Goal: Task Accomplishment & Management: Manage account settings

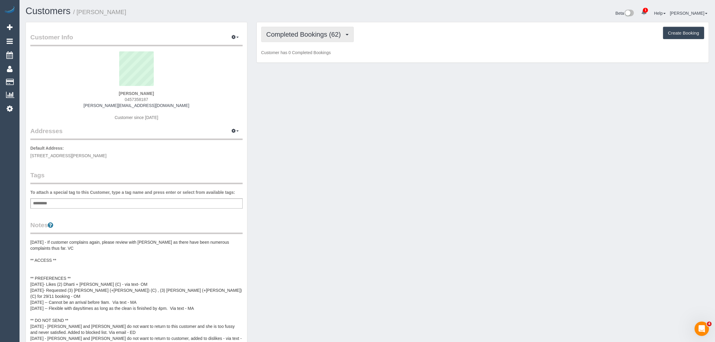
click at [310, 31] on span "Completed Bookings (62)" at bounding box center [304, 35] width 77 height 8
click at [298, 59] on link "Upcoming Bookings (12)" at bounding box center [293, 56] width 65 height 8
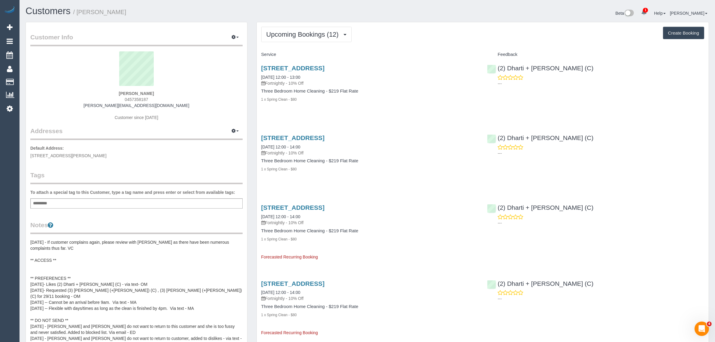
drag, startPoint x: 310, startPoint y: 75, endPoint x: 260, endPoint y: 75, distance: 49.5
click at [260, 75] on div "[STREET_ADDRESS] [DATE] 12:00 - 13:00 Fortnightly - 10% Off Three Bedroom Home …" at bounding box center [370, 86] width 226 height 55
copy link "[DATE] 12:00 - 13:00"
click at [553, 85] on p "---" at bounding box center [600, 83] width 207 height 6
drag, startPoint x: 539, startPoint y: 62, endPoint x: 513, endPoint y: 60, distance: 26.8
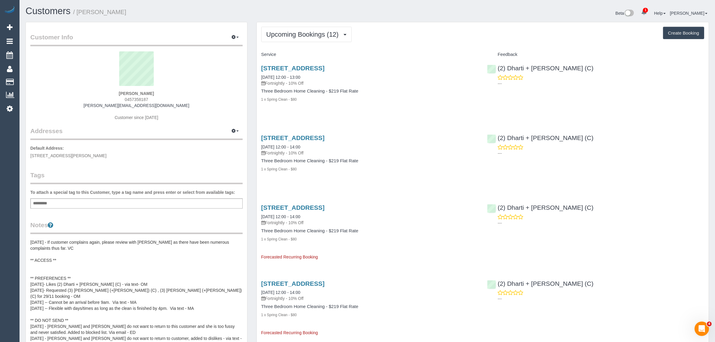
click at [513, 60] on div "(2) Dharti + Kishan (C) ---" at bounding box center [595, 73] width 226 height 29
copy link "(2) Dharti + [PERSON_NAME] (C)"
click at [71, 154] on span "13 Yorkshire Street, Pascoe Vale, VIC 3044" at bounding box center [68, 155] width 76 height 5
copy span "Pascoe Vale"
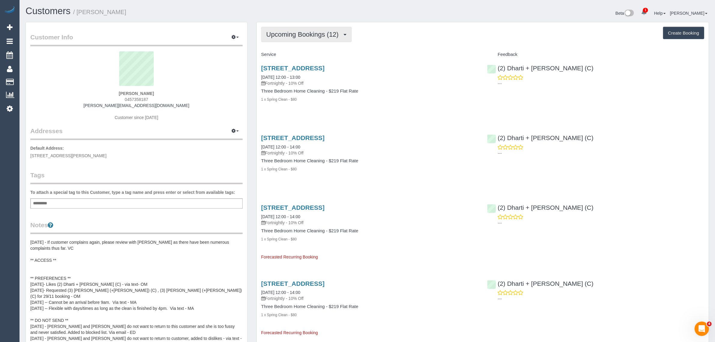
click at [308, 32] on span "Upcoming Bookings (12)" at bounding box center [303, 35] width 75 height 8
click at [306, 54] on link "Upcoming Bookings (12)" at bounding box center [293, 56] width 65 height 8
click at [291, 78] on link "02/09/2025 12:00 - 13:00" at bounding box center [280, 77] width 39 height 5
click at [419, 87] on div "60 Gatehouse St, Parkville, VIC 3052 02/09/2025 12:00 - 13:00 Fortnightly - 10%…" at bounding box center [370, 86] width 226 height 55
drag, startPoint x: 381, startPoint y: 68, endPoint x: 262, endPoint y: 64, distance: 119.5
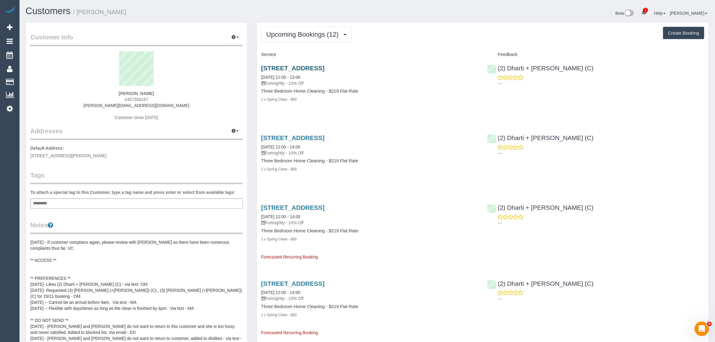
click at [262, 65] on h3 "60 Gatehouse St, Parkville, VIC 3052" at bounding box center [369, 68] width 217 height 7
copy link "60 Gatehouse St, Parkville, VIC 3052"
click at [134, 98] on span "0457358187" at bounding box center [136, 99] width 23 height 5
copy span "0457358187"
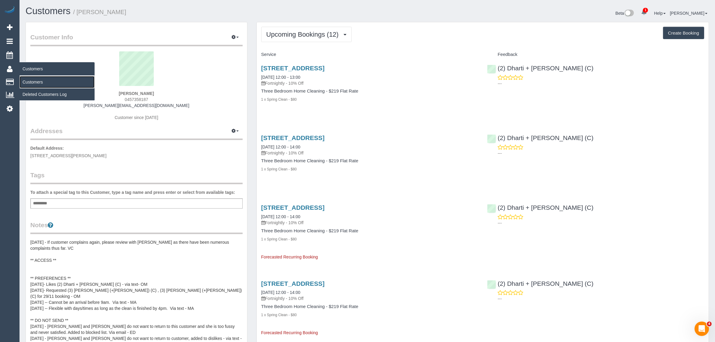
click at [41, 80] on link "Customers" at bounding box center [57, 82] width 75 height 12
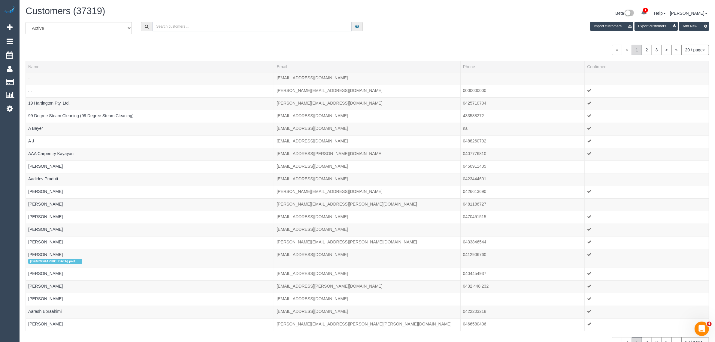
click at [170, 30] on input "text" at bounding box center [251, 26] width 199 height 9
paste input "Maria Vampatella"
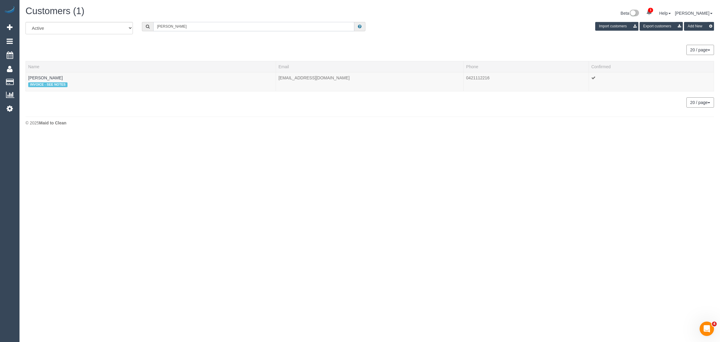
type input "Maria Vampatella"
click at [67, 174] on body "1 Beta Your Notifications You have 0 alerts × You have 1 to charge for 02/09/20…" at bounding box center [360, 171] width 720 height 342
drag, startPoint x: 32, startPoint y: 78, endPoint x: 71, endPoint y: 40, distance: 54.5
click at [32, 78] on link "Customers" at bounding box center [57, 82] width 75 height 12
click at [188, 25] on input "Maria Vampatella" at bounding box center [253, 26] width 201 height 9
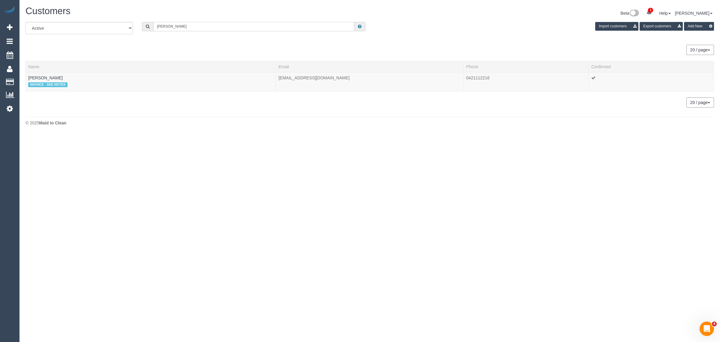
click at [188, 25] on input "Maria Vampatella" at bounding box center [253, 26] width 201 height 9
click at [48, 77] on link "Maria Vampatella" at bounding box center [45, 77] width 35 height 5
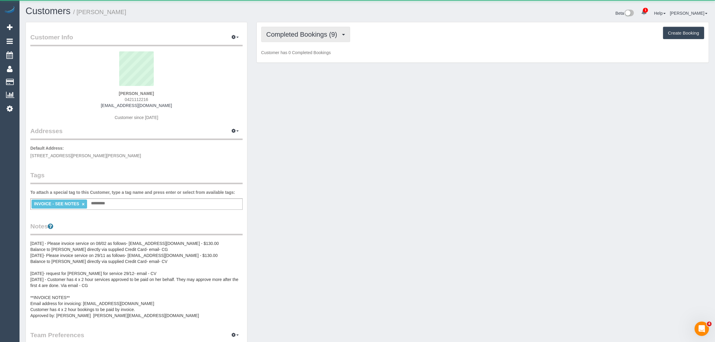
click at [303, 31] on span "Completed Bookings (9)" at bounding box center [303, 35] width 74 height 8
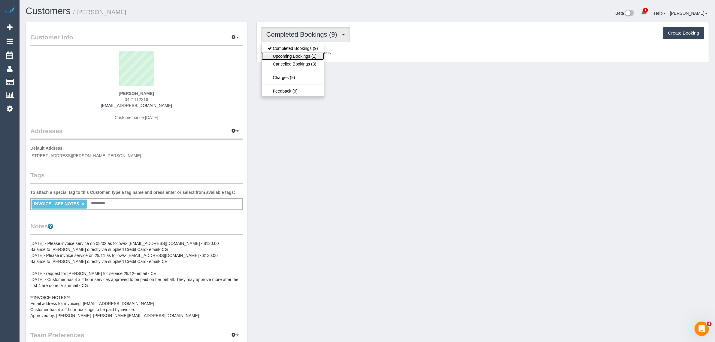
click at [281, 56] on link "Upcoming Bookings (1)" at bounding box center [292, 56] width 62 height 8
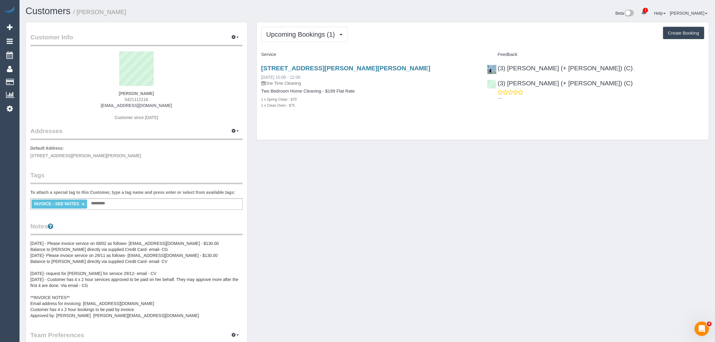
drag, startPoint x: 310, startPoint y: 80, endPoint x: 268, endPoint y: 75, distance: 42.3
click at [268, 75] on div "14 Francis Street, Hadfield, VIC 3046 02/09/2025 10:00 - 12:00 One Time Cleaning" at bounding box center [369, 76] width 217 height 22
click at [348, 113] on div "14 Francis Street, Hadfield, VIC 3046 02/09/2025 10:00 - 12:00 One Time Cleanin…" at bounding box center [370, 89] width 226 height 61
drag, startPoint x: 310, startPoint y: 77, endPoint x: 258, endPoint y: 75, distance: 51.4
click at [258, 75] on div "14 Francis Street, Hadfield, VIC 3046 02/09/2025 10:00 - 12:00 One Time Cleanin…" at bounding box center [370, 89] width 226 height 61
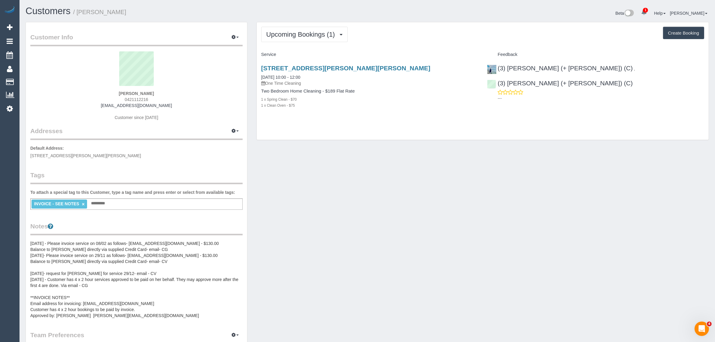
copy link "02/09/2025 10:00 - 12:00"
click at [547, 116] on div "14 Francis Street, Hadfield, VIC 3046 02/09/2025 10:00 - 12:00 One Time Cleanin…" at bounding box center [483, 89] width 452 height 61
drag, startPoint x: 657, startPoint y: 71, endPoint x: 581, endPoint y: 68, distance: 75.7
click at [581, 68] on div "(3) Arifin (+ Fatema) (C) , (3) Fatema (+ Arifin) (C) ---" at bounding box center [595, 81] width 226 height 44
copy link "(3) Fatema (+ Arifin) (C)"
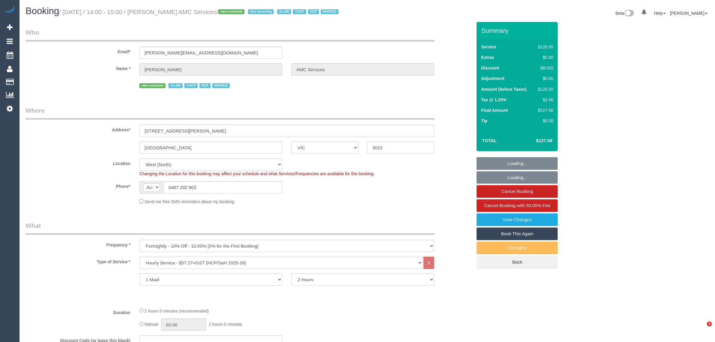
select select "VIC"
select select "120"
select select "number:28"
select select "number:14"
select select "number:19"
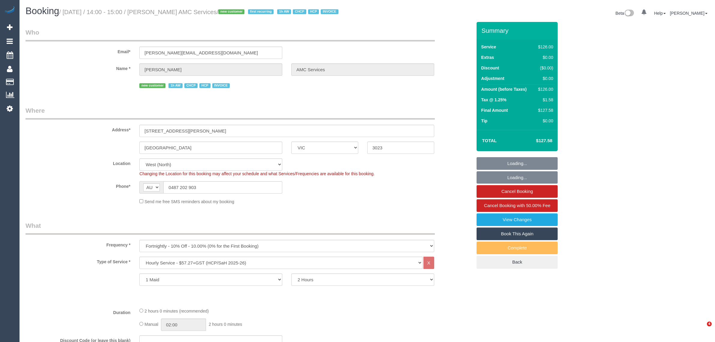
select select "number:36"
select select "number:35"
click at [211, 193] on input "0487 202 903" at bounding box center [222, 187] width 119 height 12
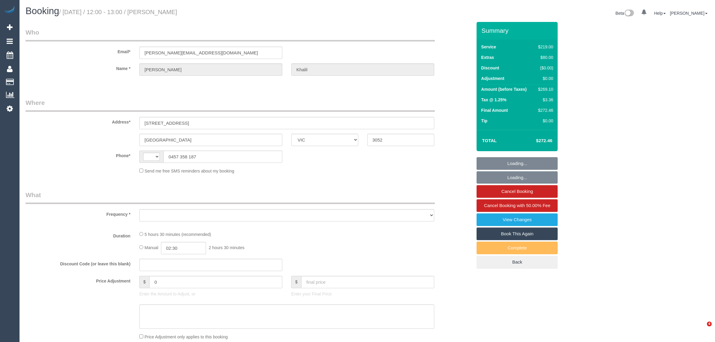
select select "VIC"
select select "string:stripe-pm_1Ry5nO2GScqysDRVH4n61Uy3"
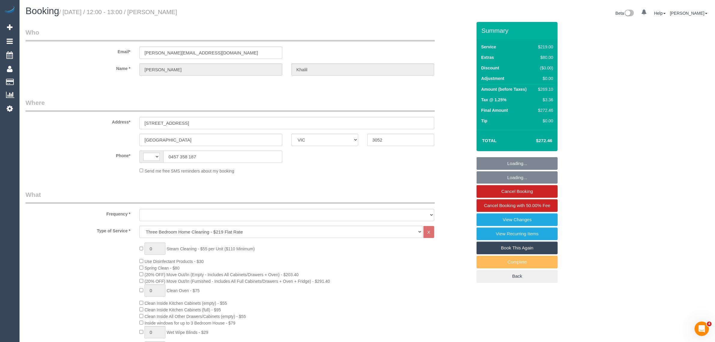
select select "string:AU"
select select "object:671"
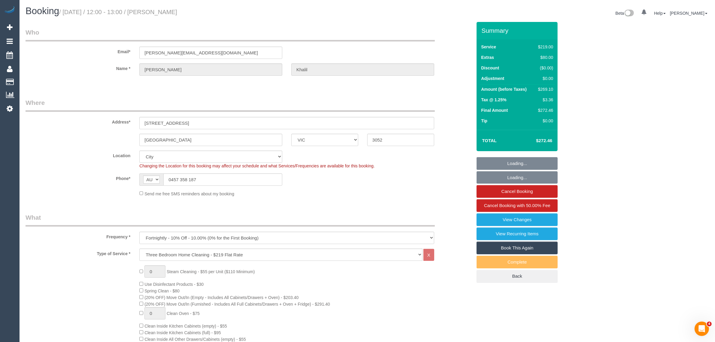
select select "number:28"
select select "number:14"
select select "number:18"
select select "number:24"
select select "object:1234"
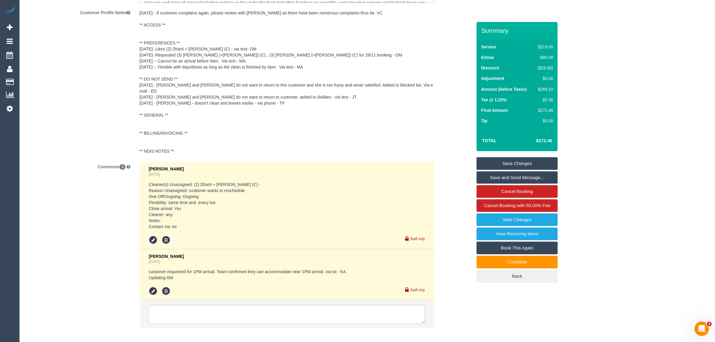
scroll to position [1110, 0]
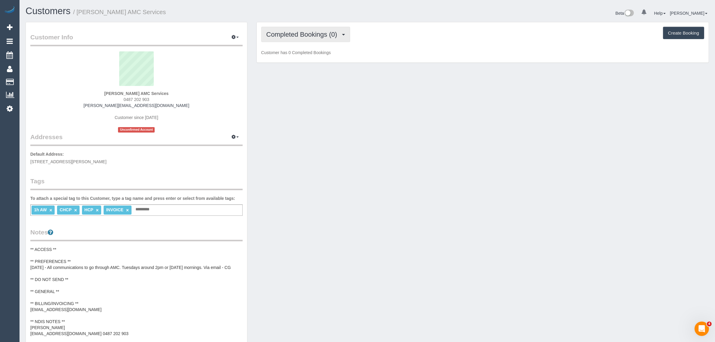
click at [315, 29] on button "Completed Bookings (0)" at bounding box center [305, 34] width 89 height 15
click at [300, 56] on link "Upcoming Bookings (11)" at bounding box center [292, 56] width 63 height 8
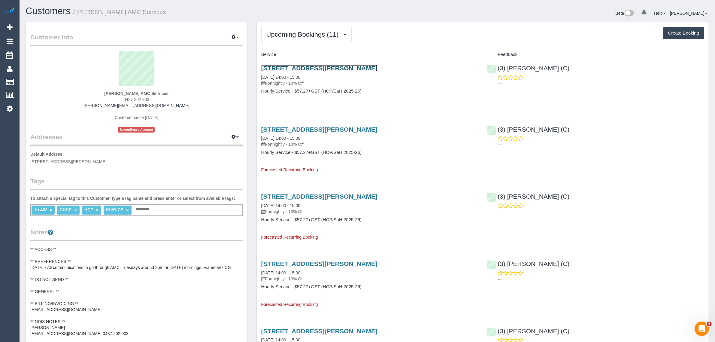
click at [303, 67] on link "16 Summers Street, Deer Park, VIC 3023" at bounding box center [319, 68] width 116 height 7
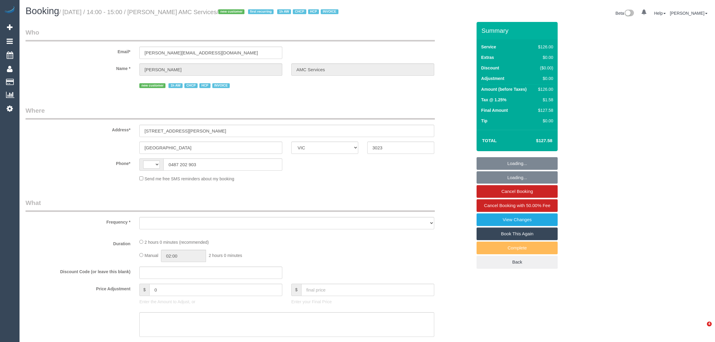
select select "VIC"
select select "string:AU"
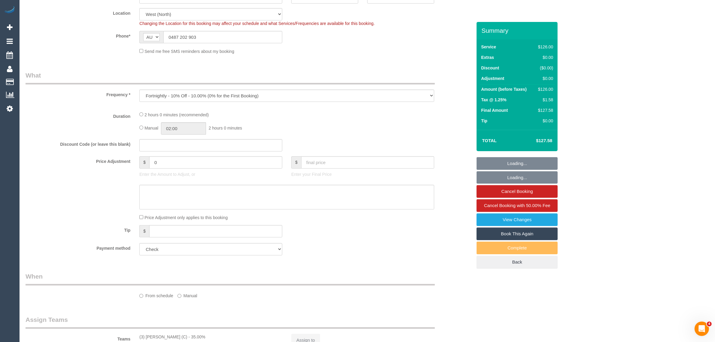
select select "object:571"
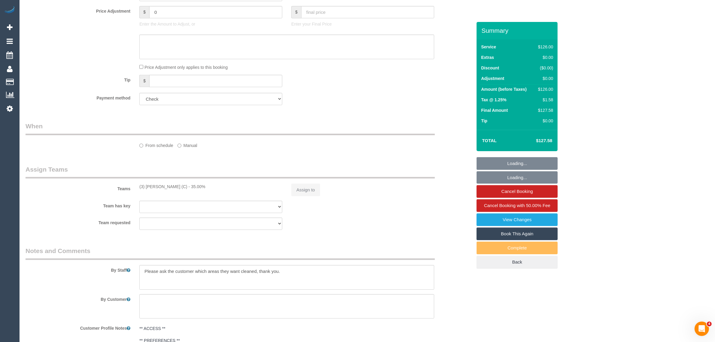
select select "120"
select select "number:28"
select select "number:14"
select select "number:19"
select select "number:36"
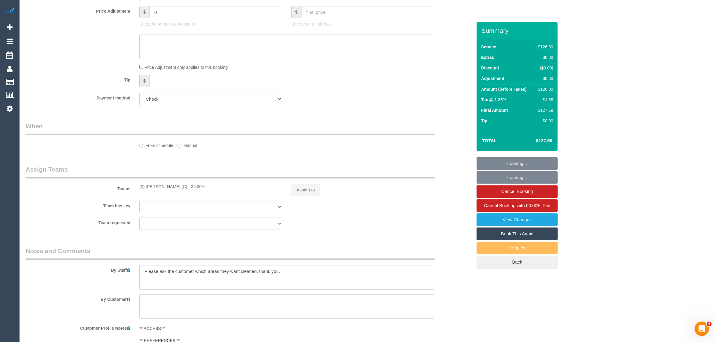
select select "number:35"
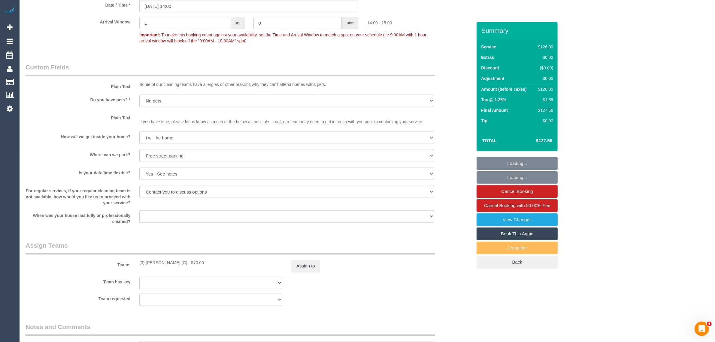
scroll to position [499, 0]
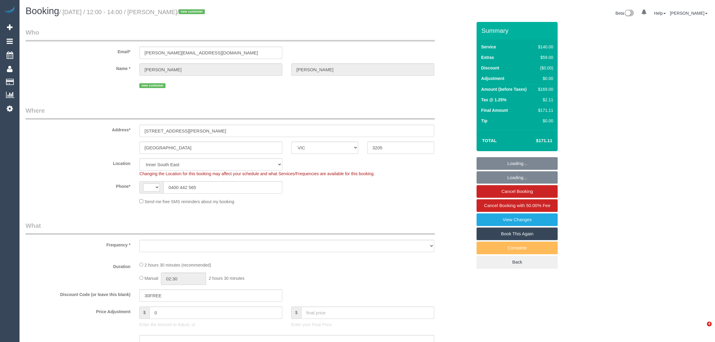
select select "VIC"
select select "string:AU"
select select "string:stripe-pm_1S20P72GScqysDRVWTV6daXC"
select select "number:29"
select select "number:14"
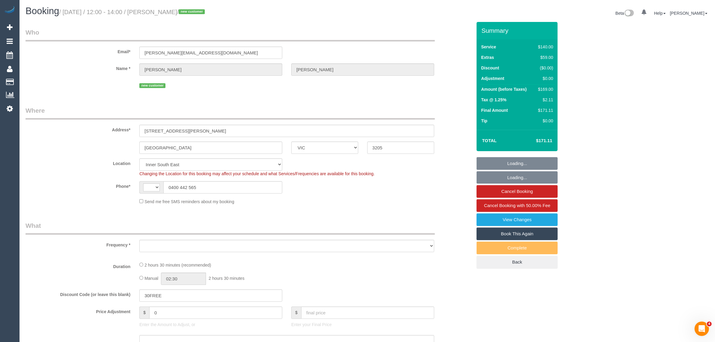
select select "number:20"
select select "number:24"
select select "number:12"
select select "object:767"
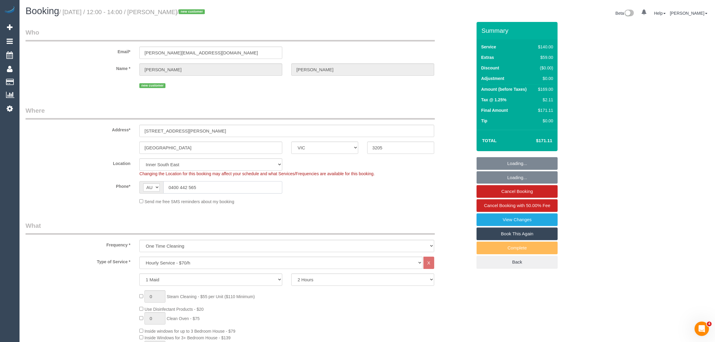
click at [221, 182] on input "0400 442 565" at bounding box center [222, 187] width 119 height 12
select select "spot1"
select select "object:1504"
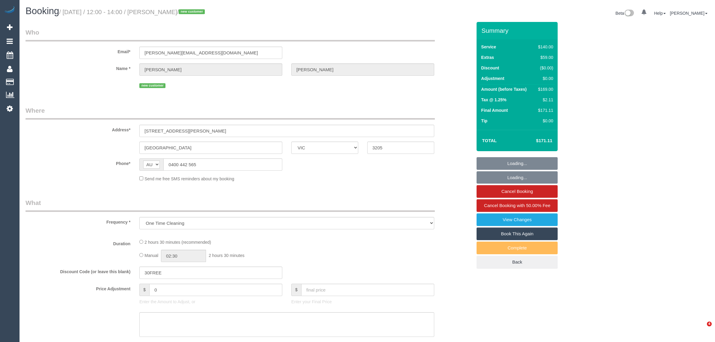
select select "VIC"
select select "string:stripe-pm_1S20P72GScqysDRVWTV6daXC"
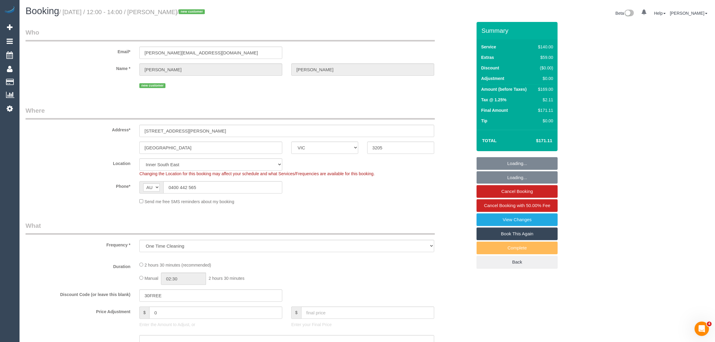
select select "object:626"
select select "number:29"
select select "number:14"
select select "number:20"
select select "number:24"
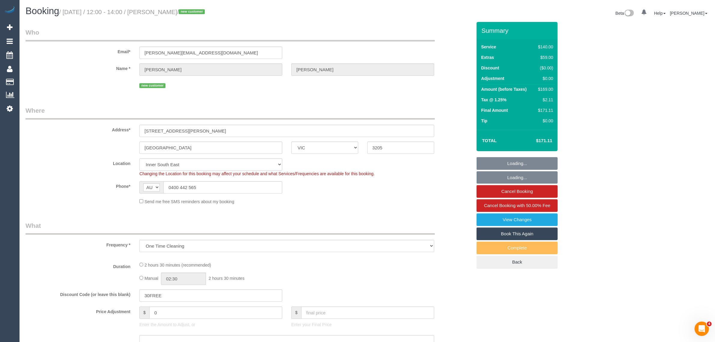
select select "number:12"
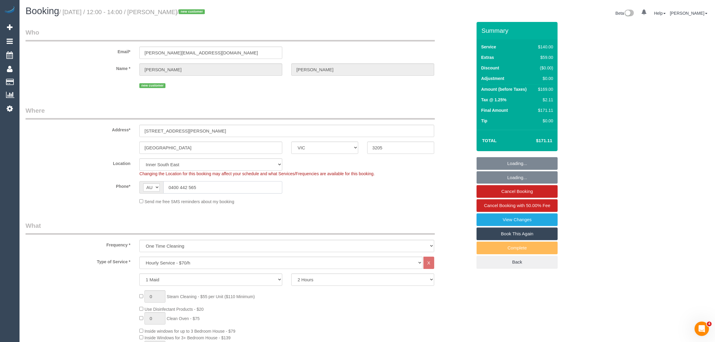
select select "spot1"
click at [217, 187] on input "0400 442 565" at bounding box center [222, 187] width 119 height 12
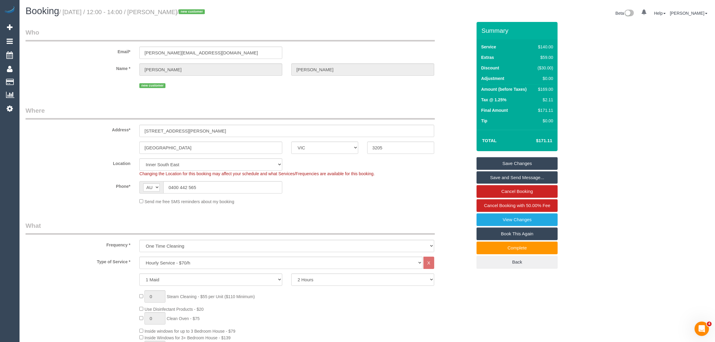
click at [393, 200] on div "Send me free SMS reminders about my booking" at bounding box center [287, 201] width 304 height 7
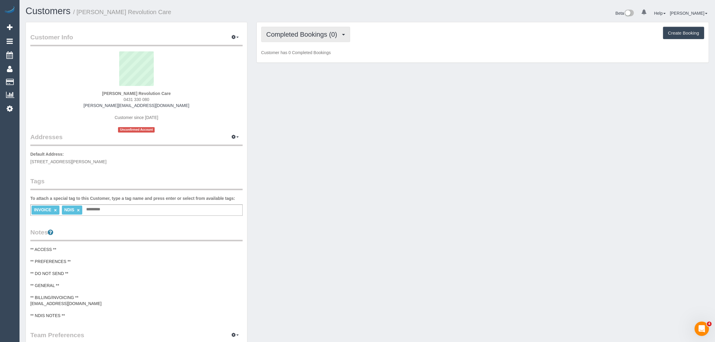
click at [303, 38] on button "Completed Bookings (0)" at bounding box center [305, 34] width 89 height 15
click at [294, 55] on link "Upcoming Bookings (1)" at bounding box center [292, 56] width 62 height 8
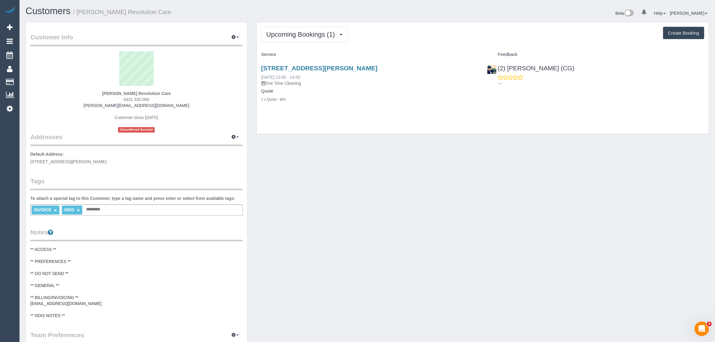
drag, startPoint x: 315, startPoint y: 77, endPoint x: 261, endPoint y: 74, distance: 55.0
click at [261, 74] on div "[STREET_ADDRESS][PERSON_NAME] [DATE] 13:00 - 14:00 One Time Cleaning" at bounding box center [369, 76] width 217 height 22
copy link "[DATE] 13:00 - 14:00"
drag, startPoint x: 565, startPoint y: 70, endPoint x: 498, endPoint y: 70, distance: 67.2
click at [498, 70] on div "(2) [PERSON_NAME] (CG) ---" at bounding box center [595, 73] width 226 height 29
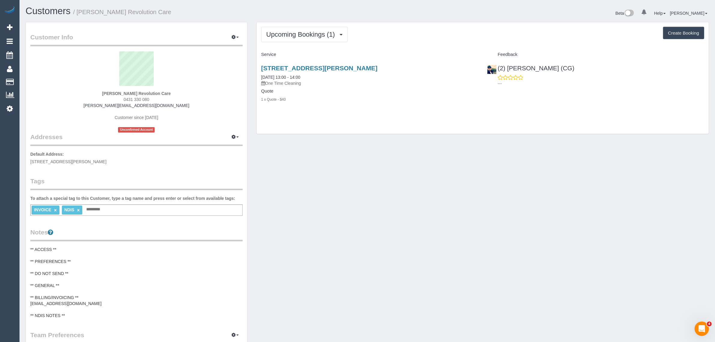
copy link "(2) [PERSON_NAME] (CG)"
drag, startPoint x: 346, startPoint y: 122, endPoint x: 311, endPoint y: 117, distance: 35.8
click at [346, 122] on div "Upcoming Bookings (1) Completed Bookings (0) Upcoming Bookings (1) Cancelled Bo…" at bounding box center [483, 78] width 452 height 112
drag, startPoint x: 107, startPoint y: 91, endPoint x: 126, endPoint y: 91, distance: 18.6
click at [126, 91] on div "Bradley Revolution Care 0431 330 080 bradley.revolutioncare@fake.com Customer s…" at bounding box center [136, 91] width 212 height 81
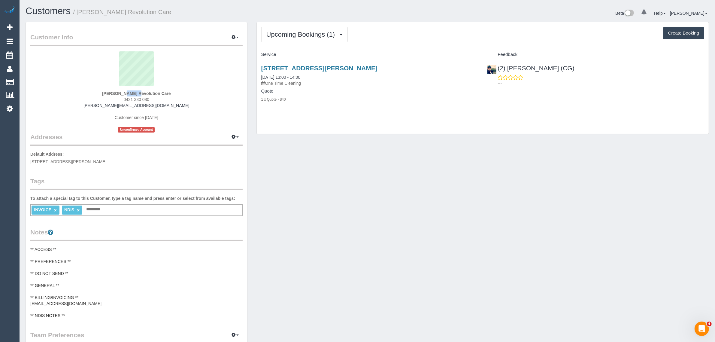
copy strong "Bradle"
copy strong "[PERSON_NAME]"
click at [288, 69] on link "7/ 14-20 Nicholson Street, Coburg, VIC 3058" at bounding box center [319, 68] width 116 height 7
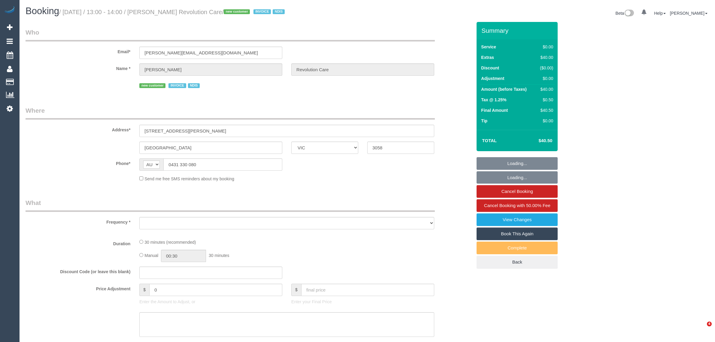
select select "VIC"
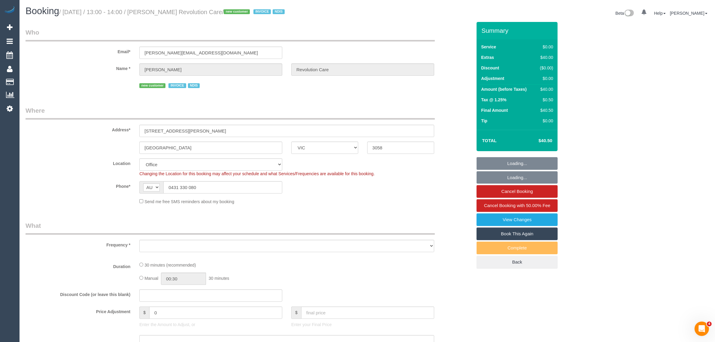
select select "object:556"
select select "number:28"
select select "number:14"
select select "number:19"
select select "number:22"
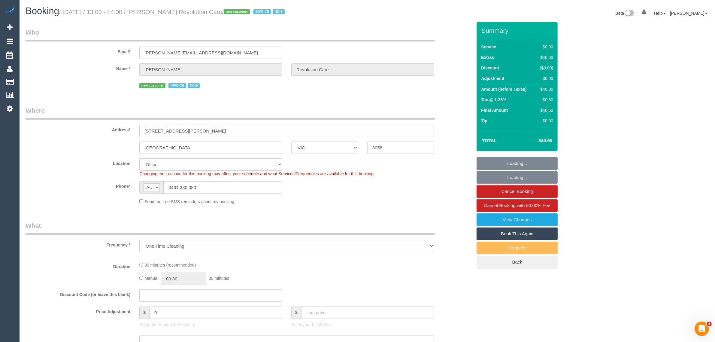
select select "number:33"
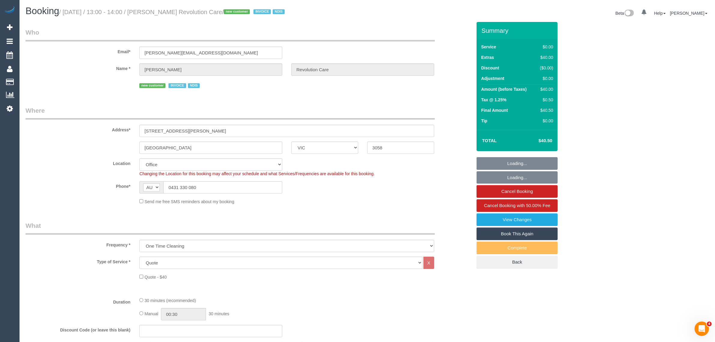
select select "object:728"
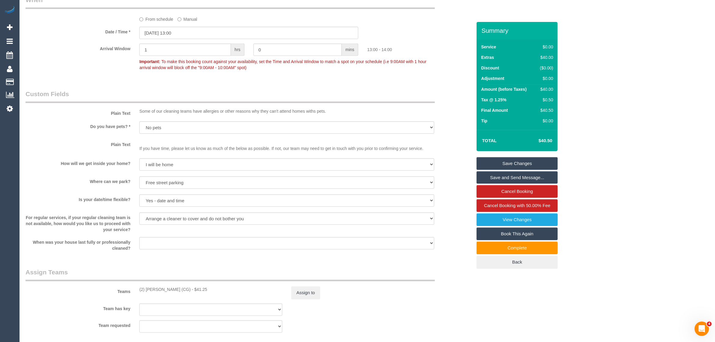
scroll to position [763, 0]
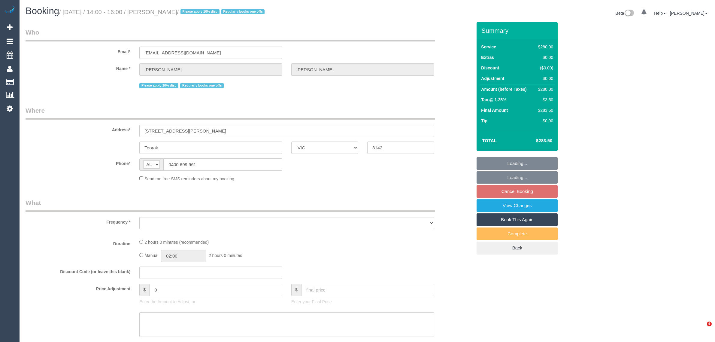
select select "VIC"
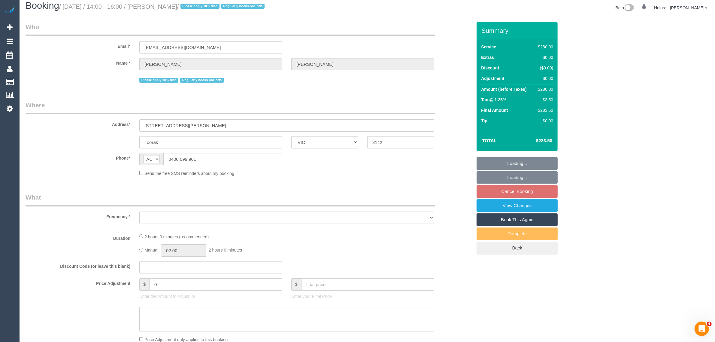
scroll to position [444, 0]
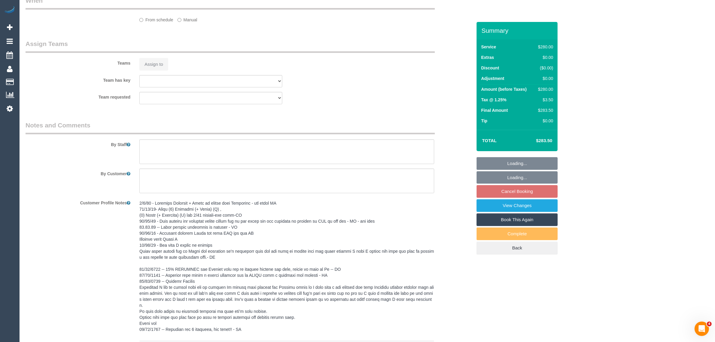
select select "object:535"
select select "string:stripe-pm_1RHbqm2GScqysDRV7qzlD5uH"
select select "2"
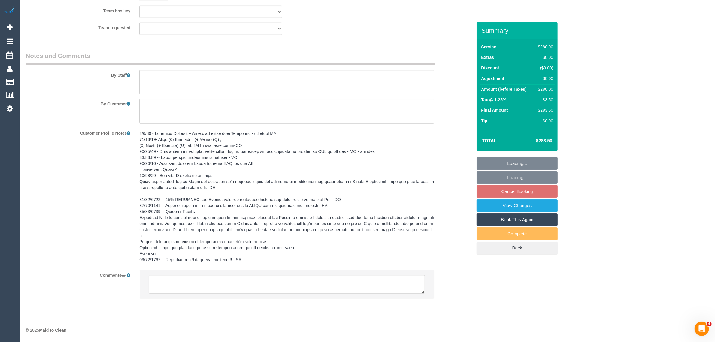
select select "object:727"
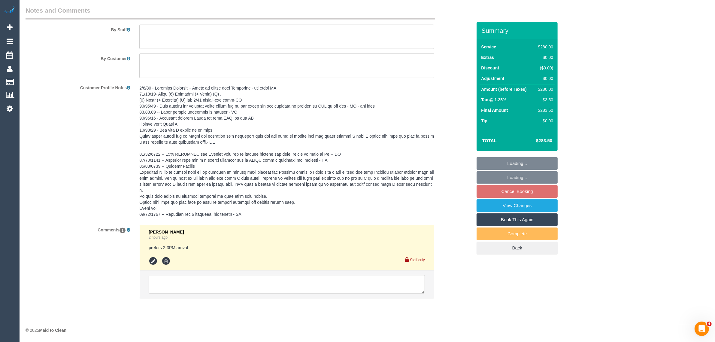
select select "number:28"
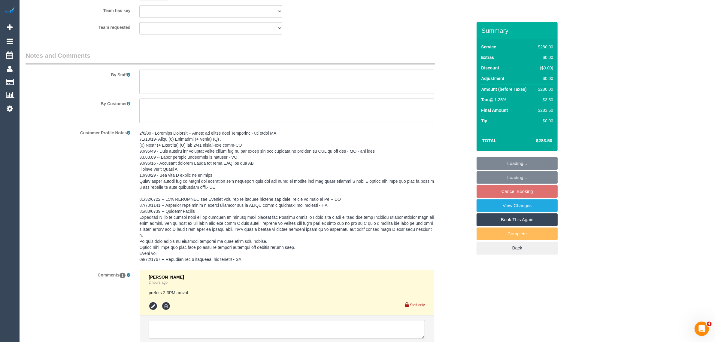
select select "spot4"
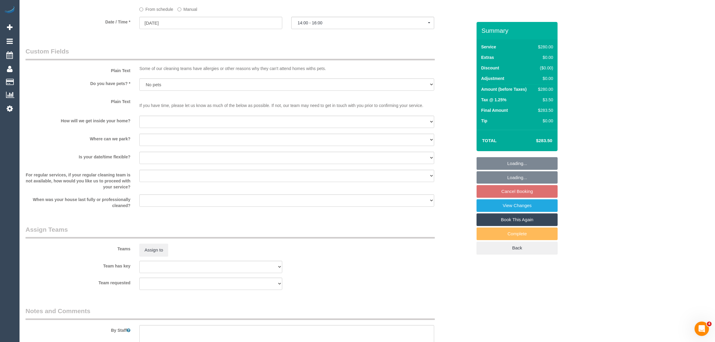
scroll to position [959, 0]
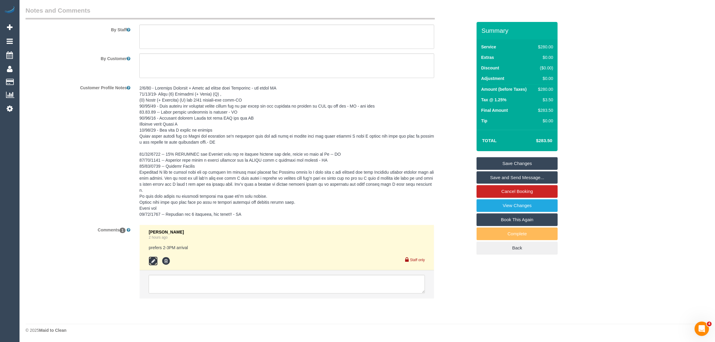
click at [153, 260] on icon at bounding box center [153, 260] width 9 height 9
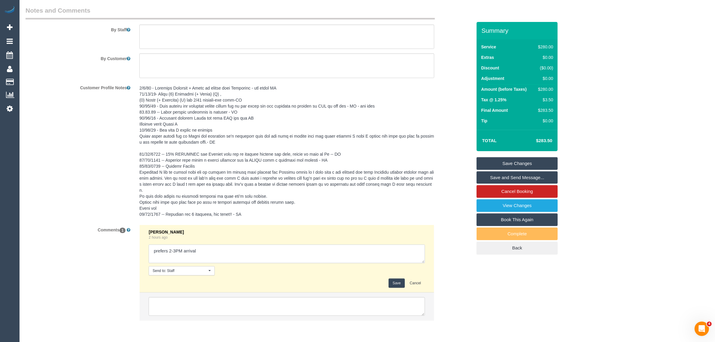
click at [229, 249] on textarea at bounding box center [287, 253] width 276 height 19
paste textarea "[PERSON_NAME] + [PERSON_NAME]"
type textarea "prefers 2-3PM arrival - [PERSON_NAME] + [PERSON_NAME]"
click at [395, 284] on button "Save" at bounding box center [396, 282] width 16 height 9
